Goal: Find specific fact: Find specific fact

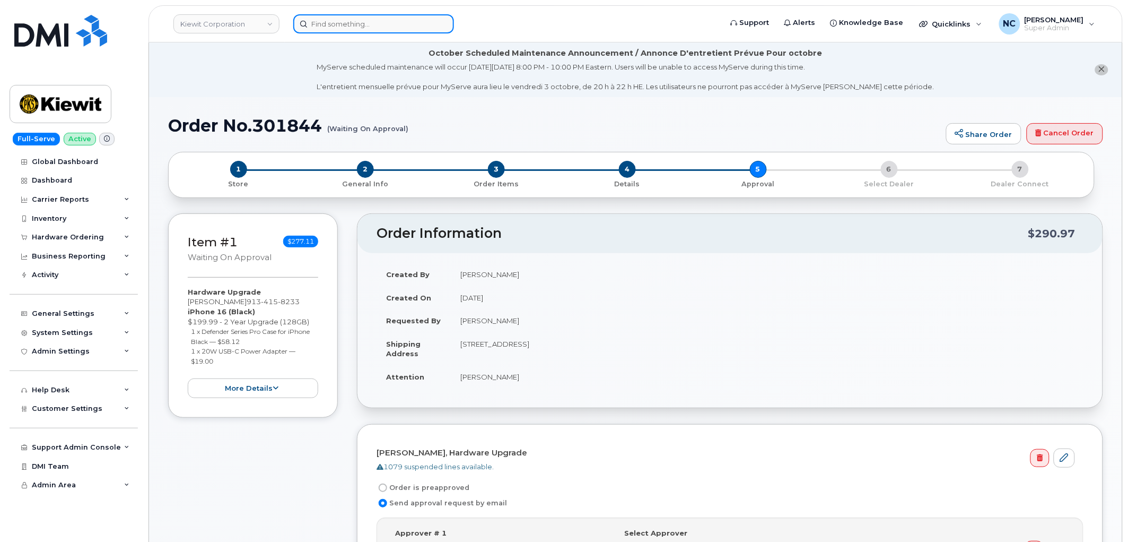
click at [415, 21] on input at bounding box center [373, 23] width 161 height 19
paste input "864-753-0535"
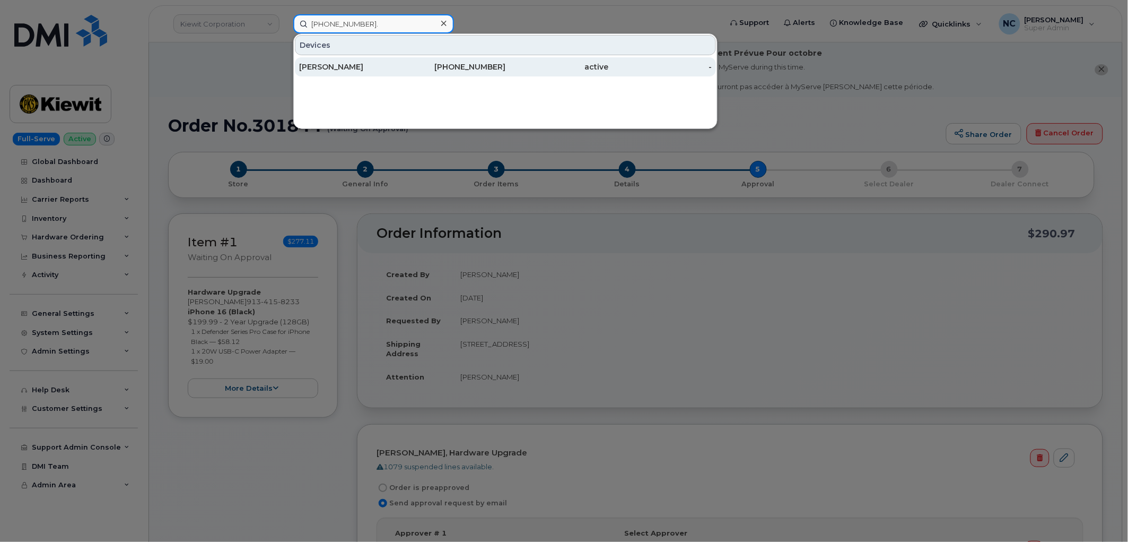
type input "864-753-0535."
click at [348, 73] on div "Lakeisha Bryant" at bounding box center [350, 66] width 103 height 19
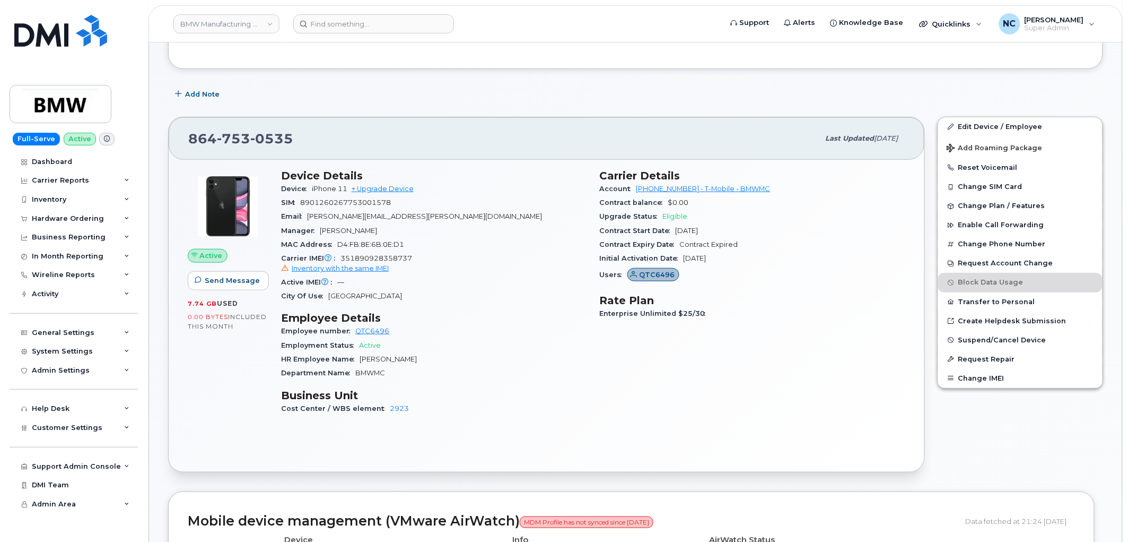
scroll to position [294, 0]
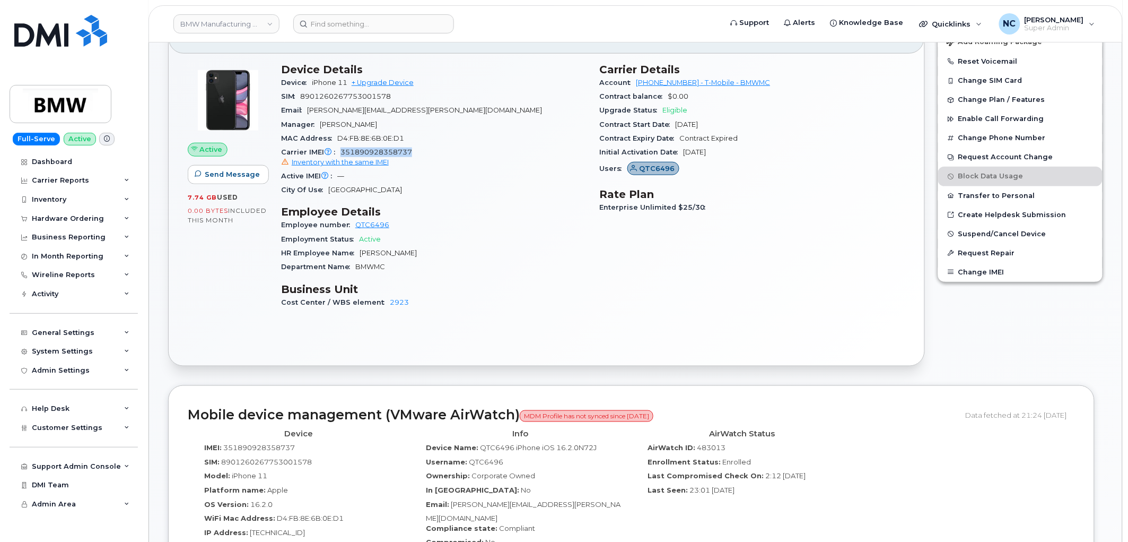
drag, startPoint x: 412, startPoint y: 151, endPoint x: 340, endPoint y: 152, distance: 72.1
click at [340, 152] on div "Carrier IMEI Carrier IMEI is reported during the last billing cycle or change o…" at bounding box center [434, 157] width 306 height 24
copy span "351890928358737"
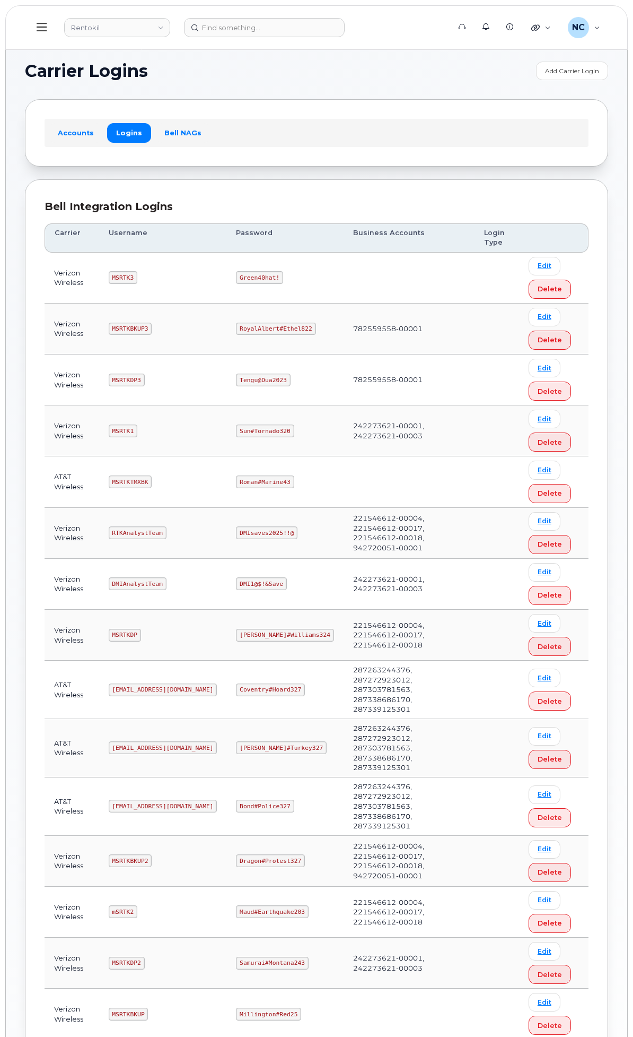
scroll to position [353, 0]
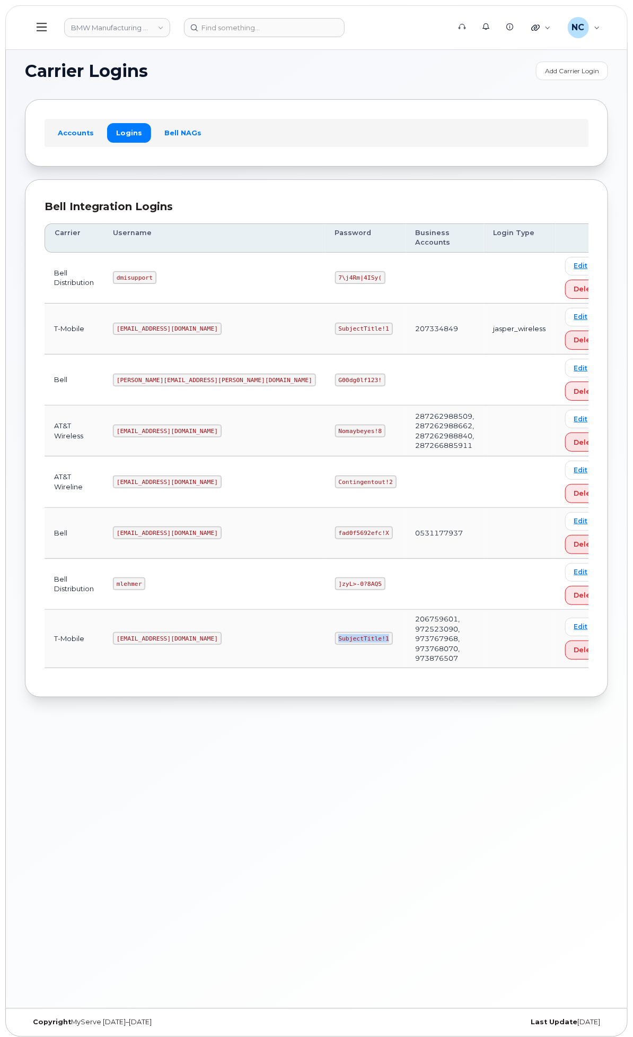
drag, startPoint x: 405, startPoint y: 637, endPoint x: 354, endPoint y: 637, distance: 51.5
click at [354, 637] on code "SubjectTitle!1" at bounding box center [364, 638] width 58 height 13
copy code "SubjectTitle!1"
